Goal: Task Accomplishment & Management: Manage account settings

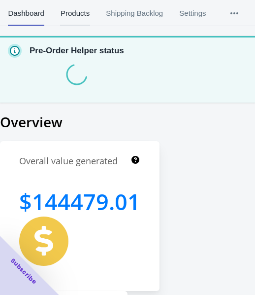
click at [83, 8] on span "Products" at bounding box center [75, 13] width 30 height 26
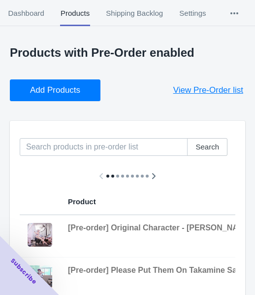
click at [59, 85] on span "Add Products" at bounding box center [55, 90] width 50 height 10
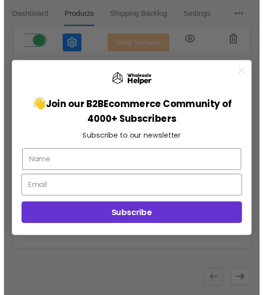
scroll to position [0, 557]
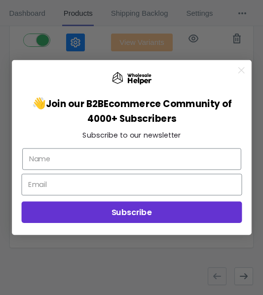
drag, startPoint x: 246, startPoint y: 69, endPoint x: 218, endPoint y: 99, distance: 40.8
click at [246, 69] on circle "Close dialog" at bounding box center [240, 70] width 13 height 13
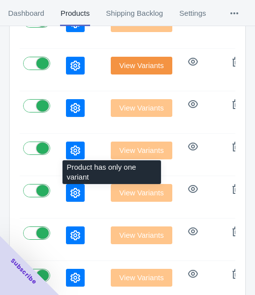
scroll to position [61, 0]
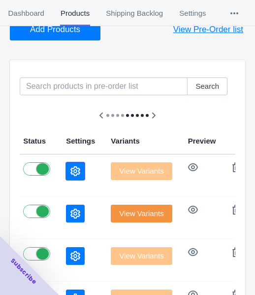
click at [70, 174] on icon "button" at bounding box center [75, 171] width 10 height 10
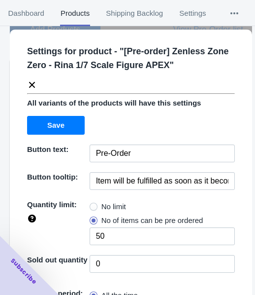
click at [102, 208] on span "No limit" at bounding box center [114, 207] width 25 height 10
click at [93, 204] on input "No limit" at bounding box center [92, 204] width 0 height 0
radio input "true"
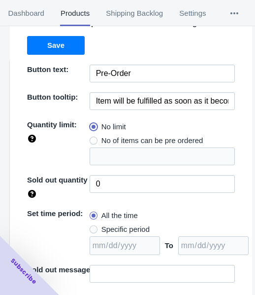
scroll to position [129, 0]
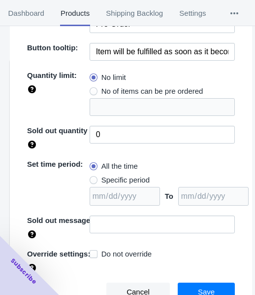
click at [122, 182] on span "Specific period" at bounding box center [126, 180] width 48 height 10
click at [93, 178] on input "Specific period" at bounding box center [92, 177] width 0 height 0
radio input "true"
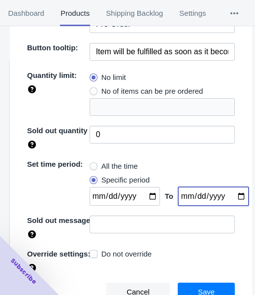
click at [229, 194] on input "date" at bounding box center [213, 196] width 70 height 19
click at [230, 197] on input "[DATE]" at bounding box center [213, 196] width 70 height 19
type input "[DATE]"
click at [145, 195] on input "date" at bounding box center [125, 196] width 70 height 19
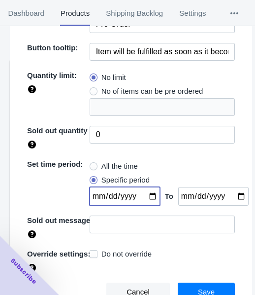
type input "[DATE]"
click at [192, 282] on button "Save" at bounding box center [206, 291] width 57 height 19
